Goal: Transaction & Acquisition: Purchase product/service

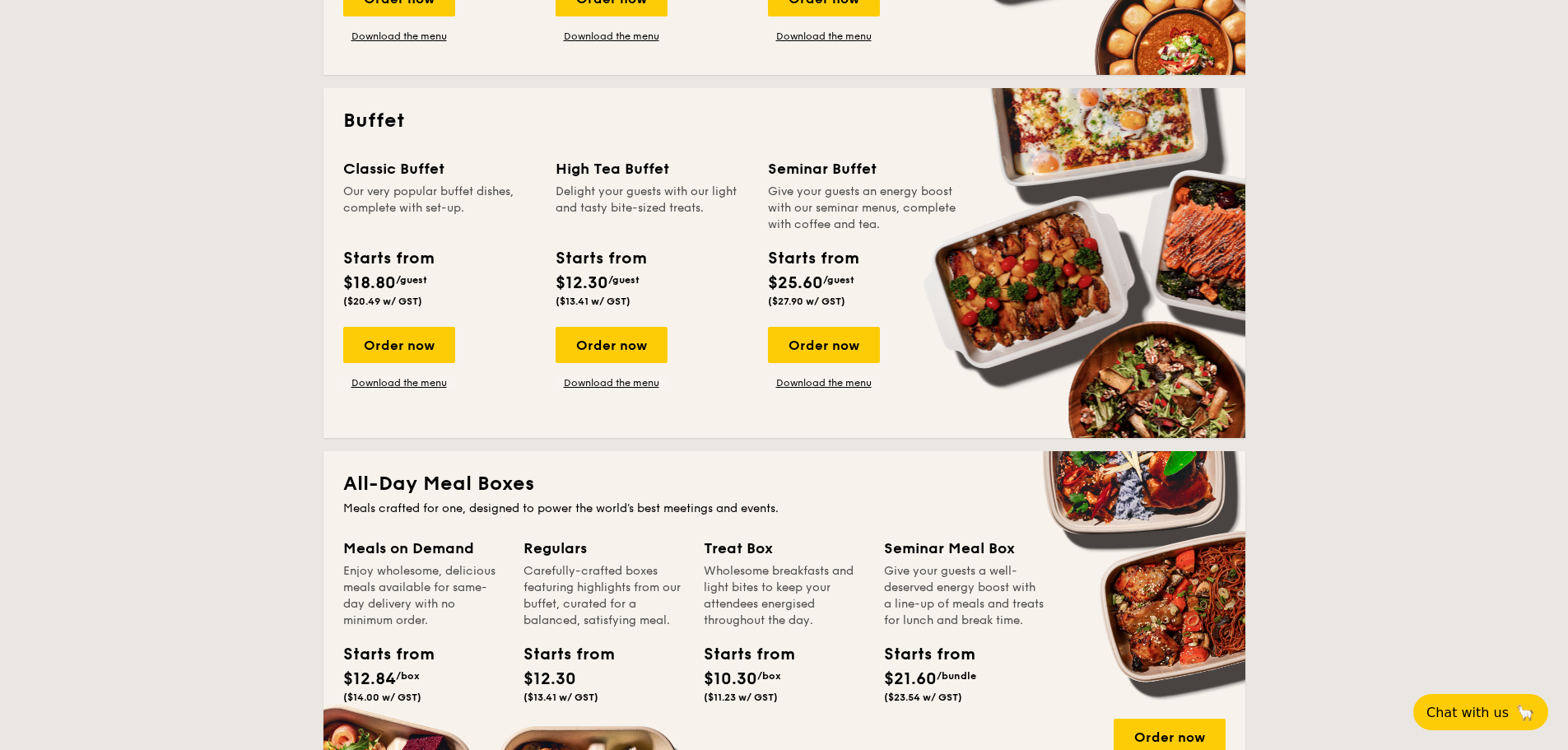
scroll to position [989, 0]
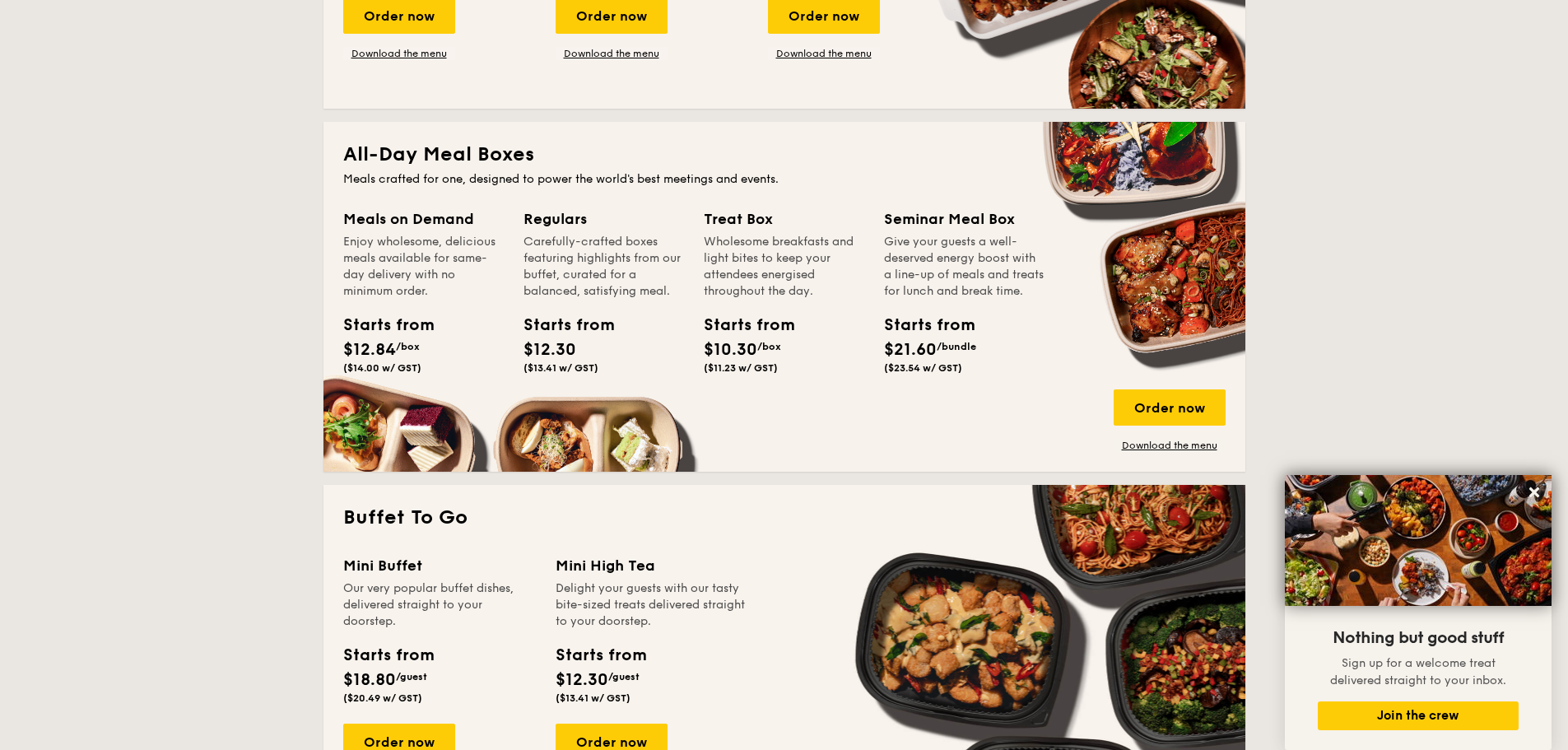
click at [411, 158] on h2 "All-Day Meal Boxes" at bounding box center [784, 154] width 883 height 26
drag, startPoint x: 492, startPoint y: 297, endPoint x: 1022, endPoint y: 362, distance: 534.0
click at [493, 297] on div "Enjoy wholesome, delicious meals available for same-day delivery with no minimu…" at bounding box center [423, 266] width 161 height 66
click at [1161, 405] on div "Order now" at bounding box center [1170, 407] width 112 height 36
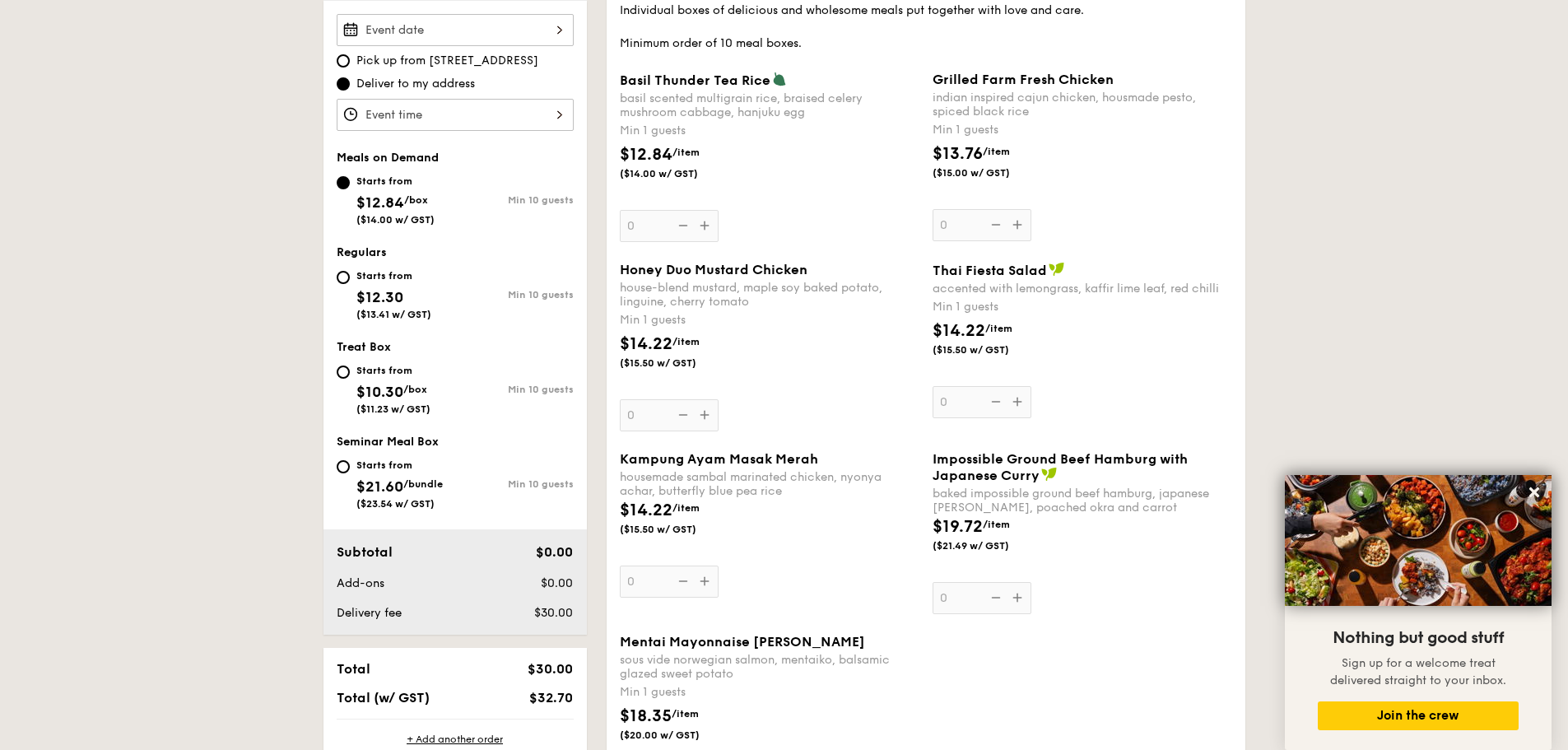
scroll to position [412, 0]
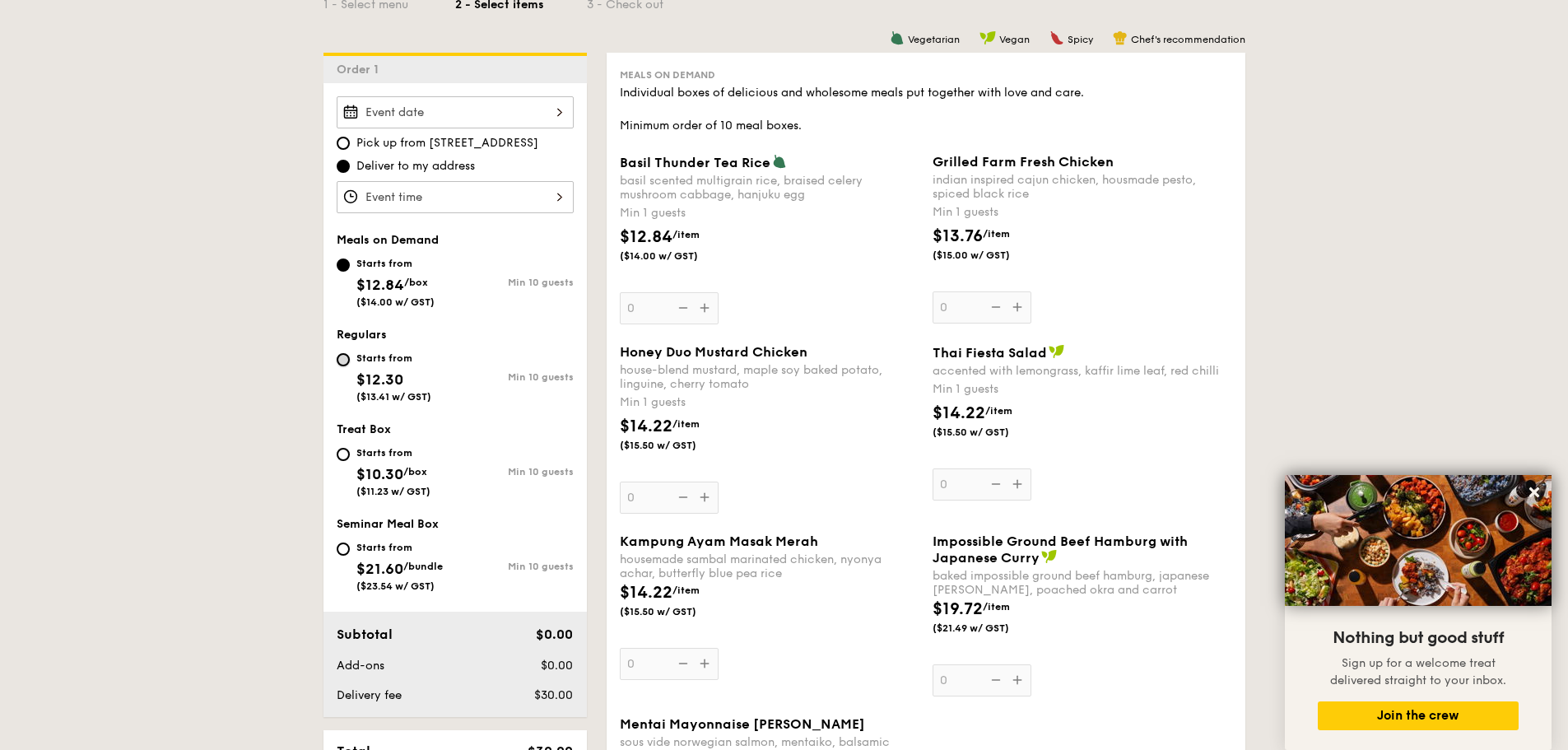
click at [342, 361] on input "Starts from $12.30 ($13.41 w/ GST) Min 10 guests" at bounding box center [343, 360] width 13 height 13
radio input "true"
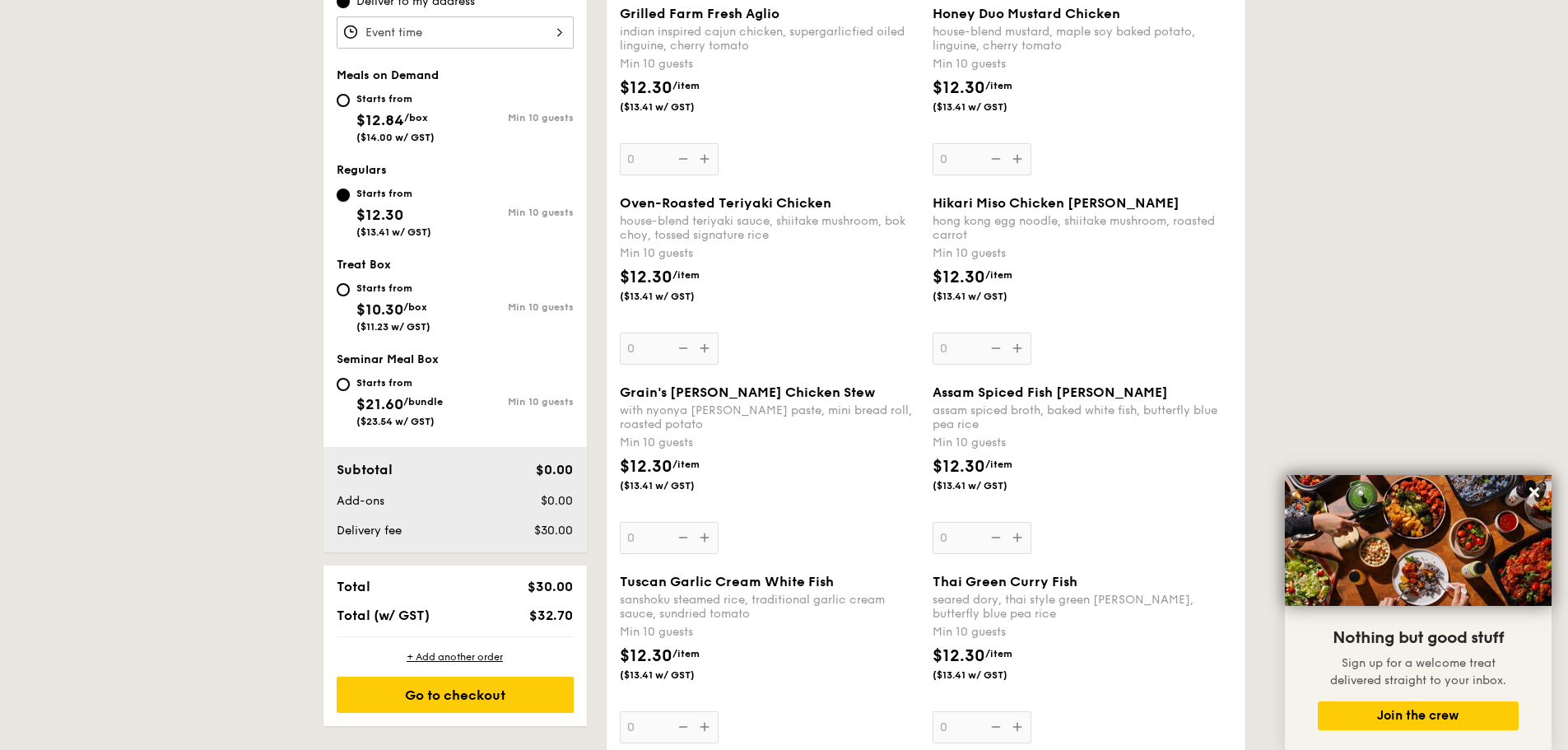
scroll to position [494, 0]
